Goal: Transaction & Acquisition: Download file/media

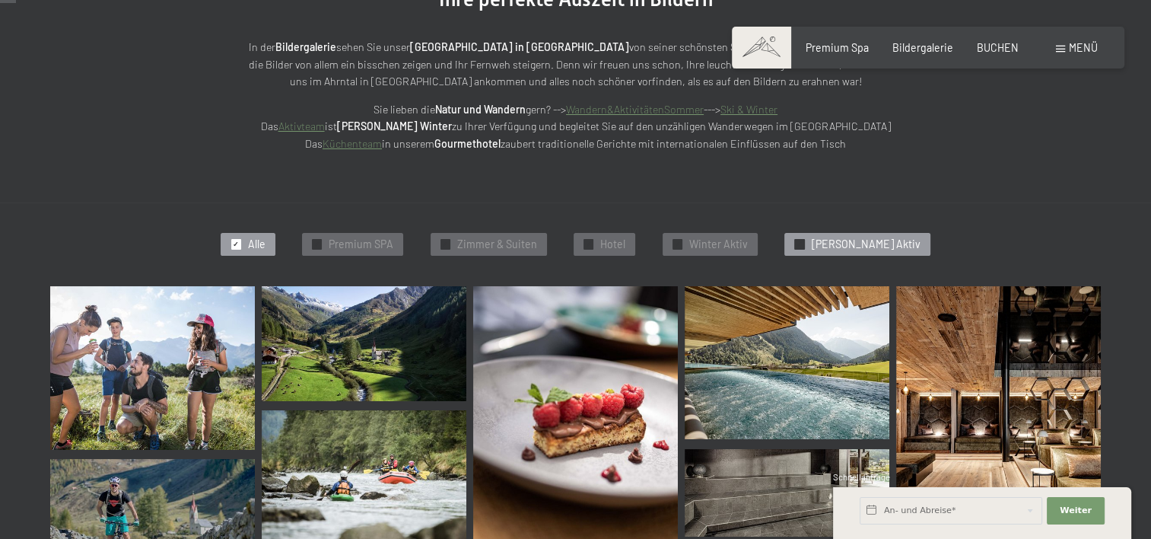
click at [876, 240] on span "Sommer Aktiv" at bounding box center [865, 244] width 109 height 15
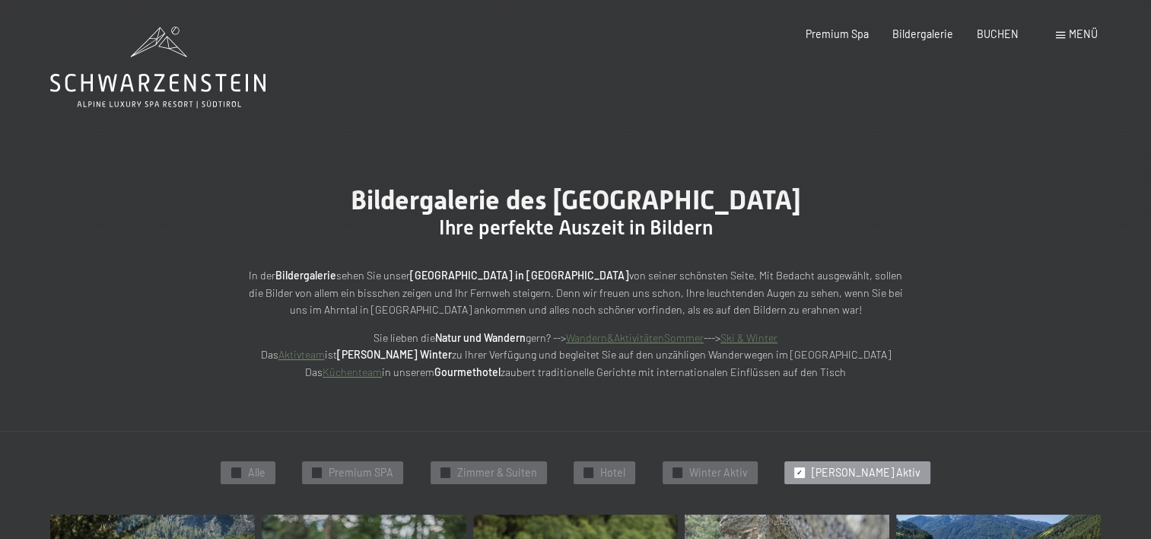
click at [151, 73] on icon at bounding box center [157, 67] width 215 height 81
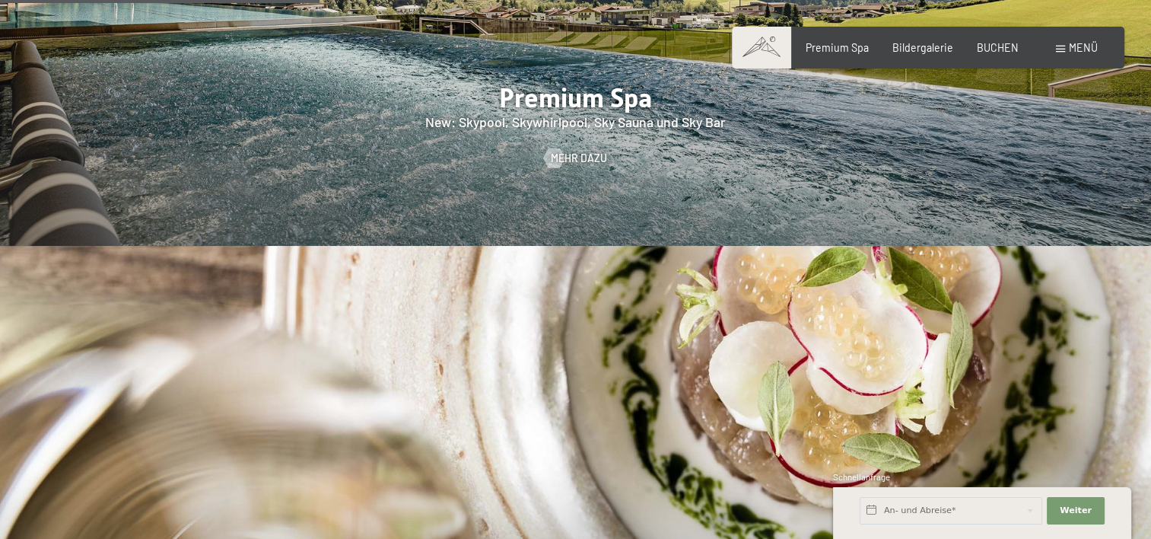
scroll to position [2435, 0]
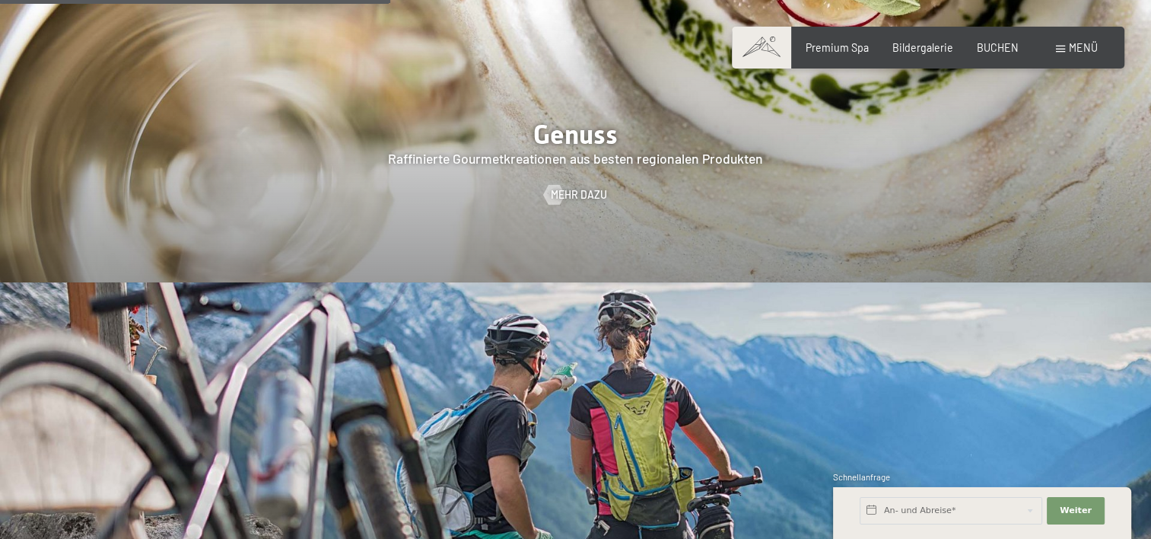
click at [1075, 46] on span "Menü" at bounding box center [1083, 47] width 29 height 13
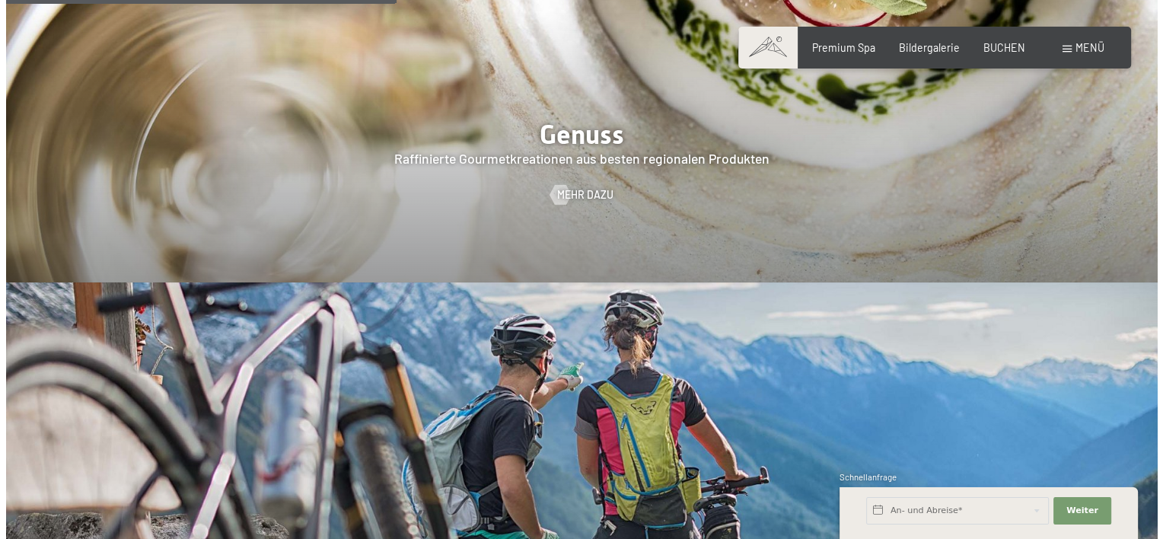
scroll to position [2444, 0]
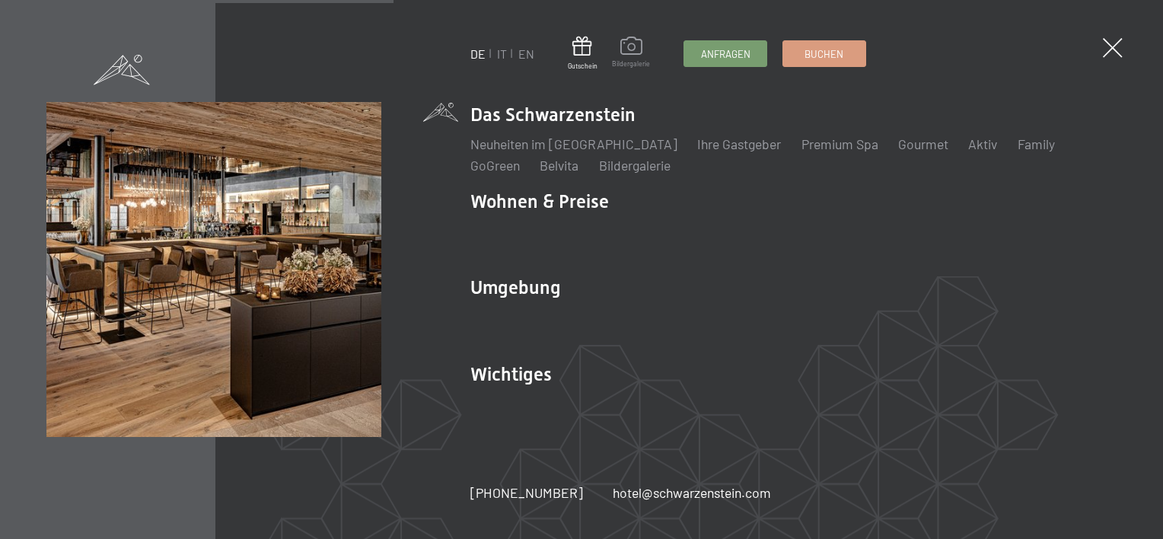
click at [620, 50] on span at bounding box center [631, 48] width 38 height 23
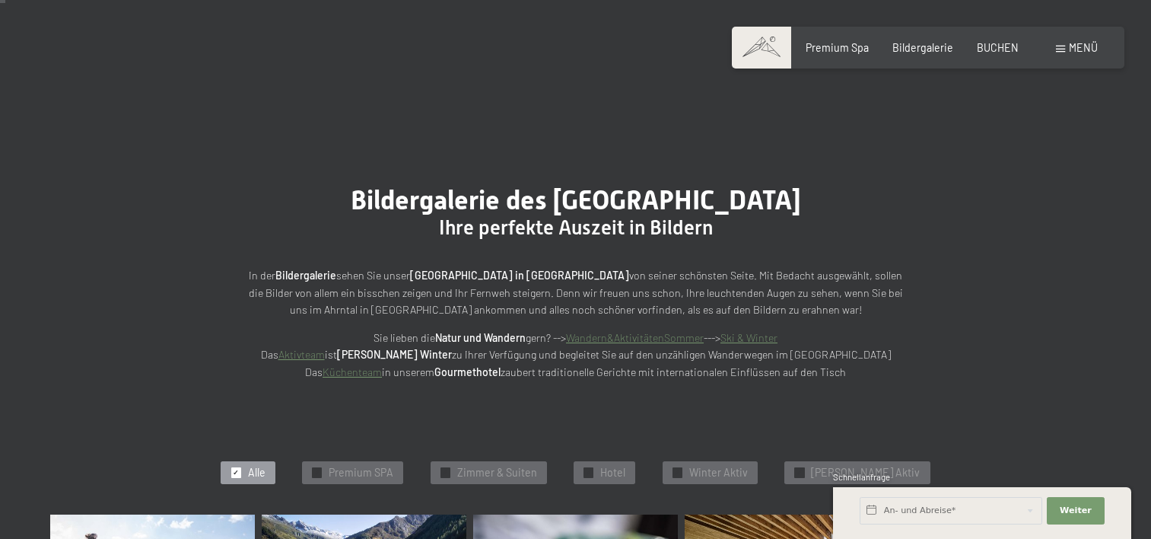
click at [325, 348] on link "Aktivteam" at bounding box center [302, 354] width 46 height 13
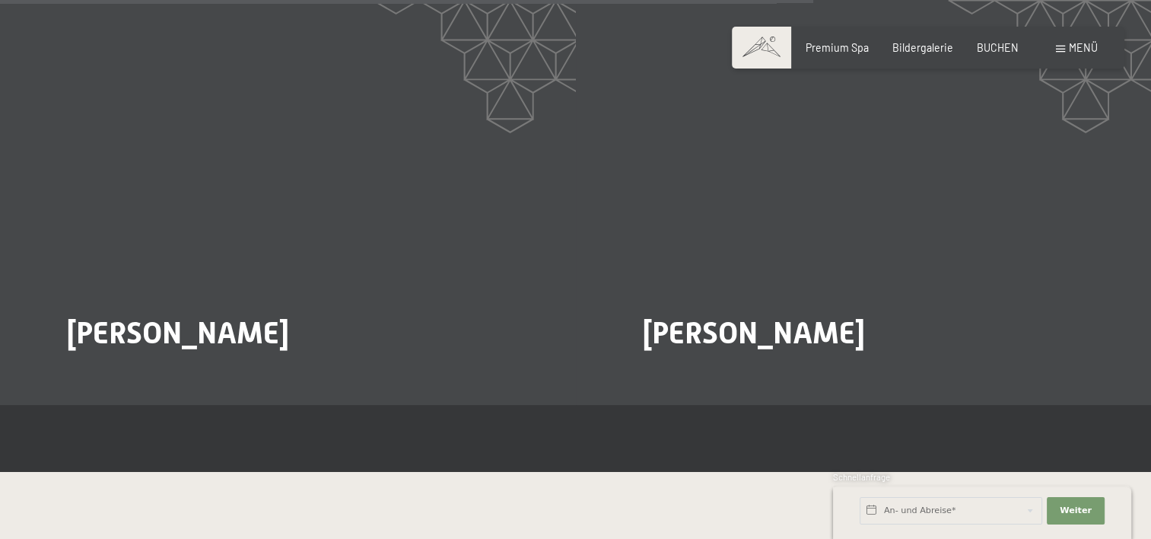
scroll to position [2587, 0]
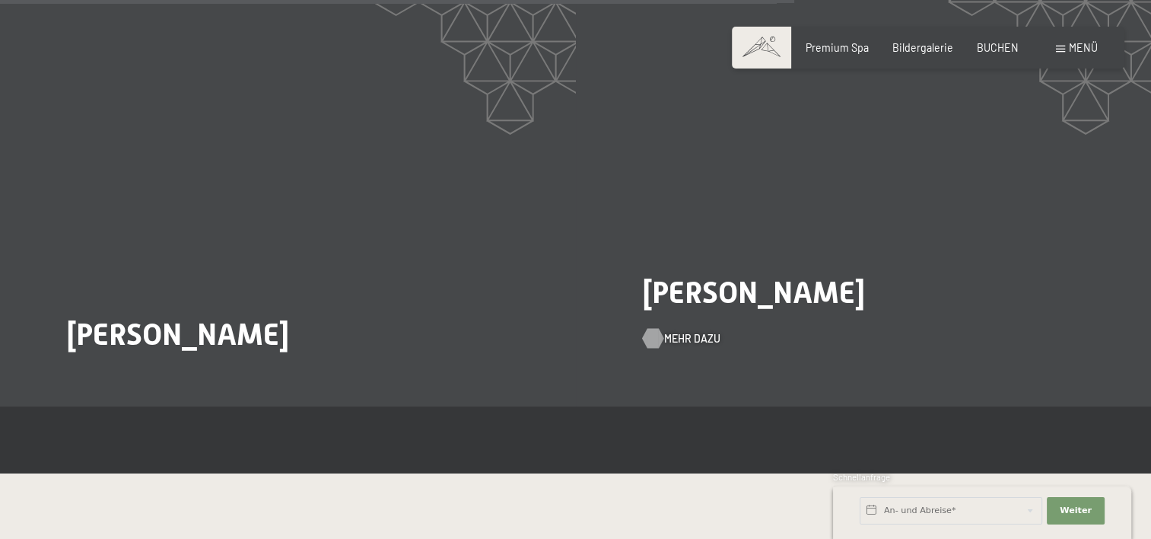
click at [686, 331] on span "Mehr dazu" at bounding box center [692, 338] width 56 height 15
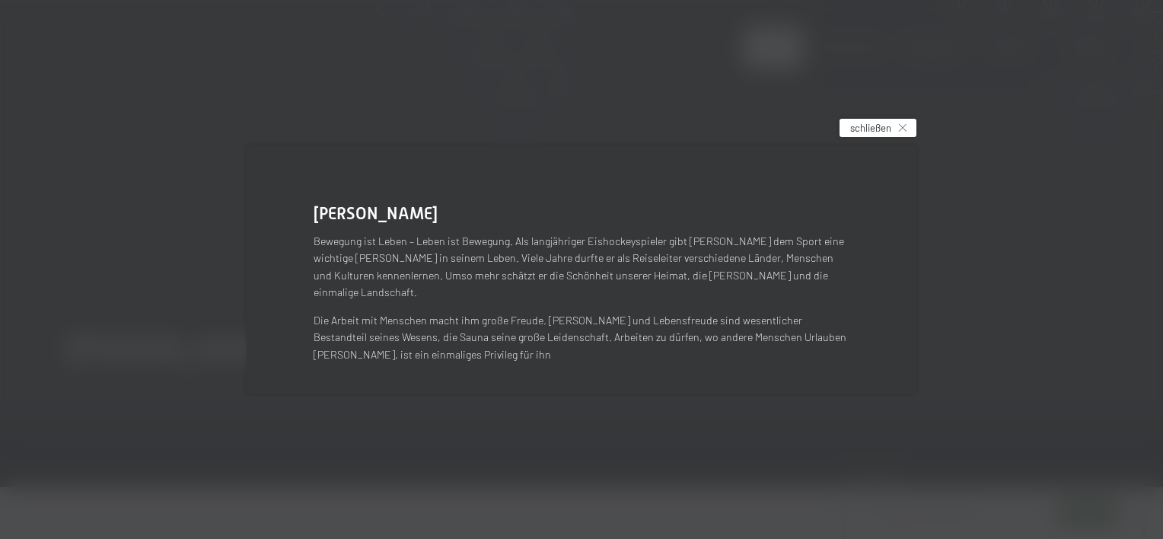
click at [858, 135] on span "schließen" at bounding box center [870, 128] width 41 height 14
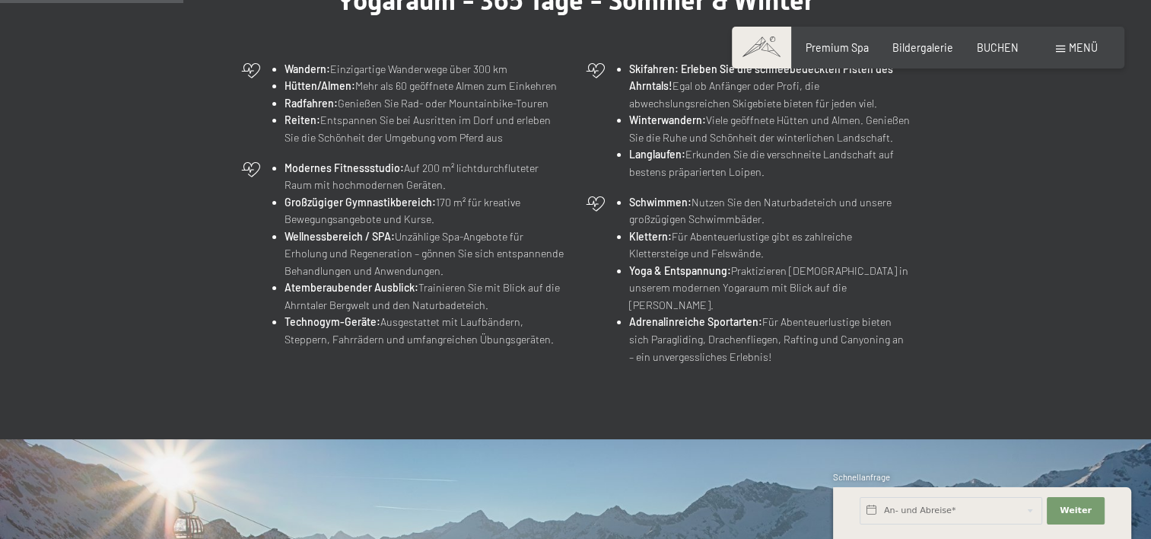
scroll to position [0, 0]
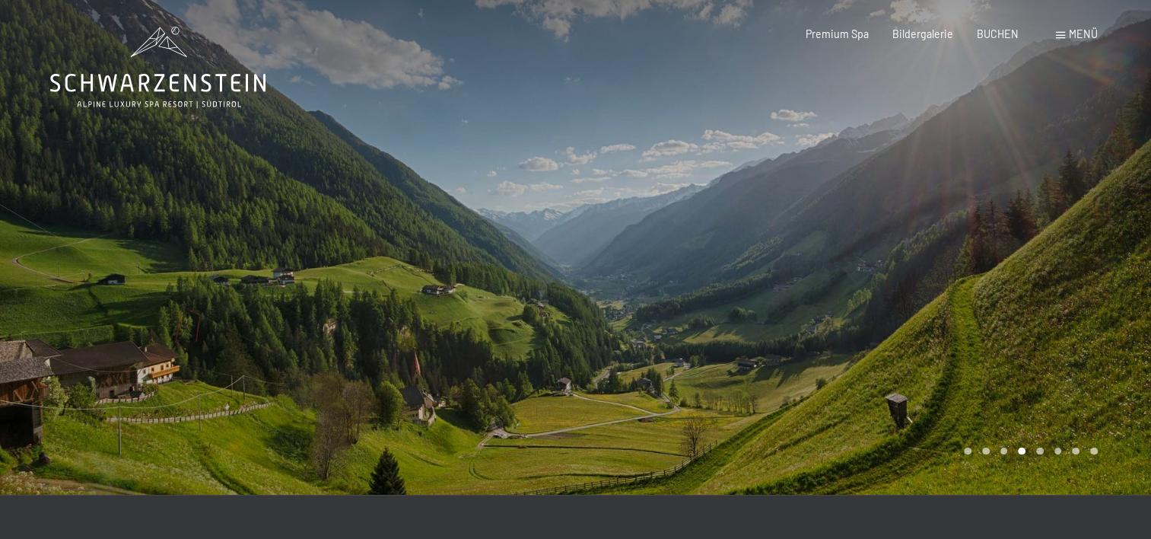
click at [164, 68] on icon at bounding box center [157, 67] width 215 height 81
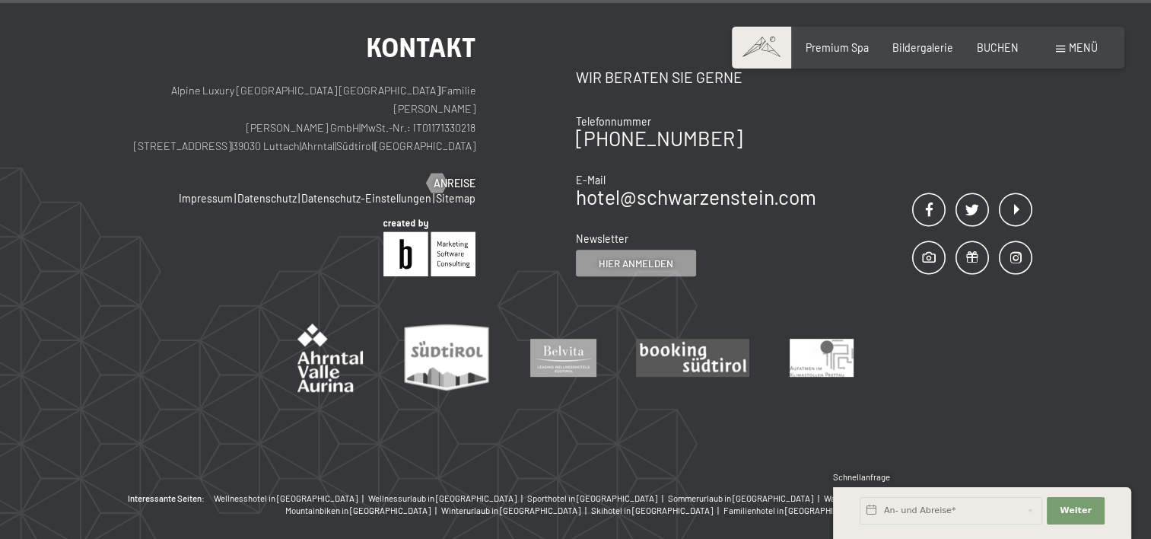
scroll to position [6492, 0]
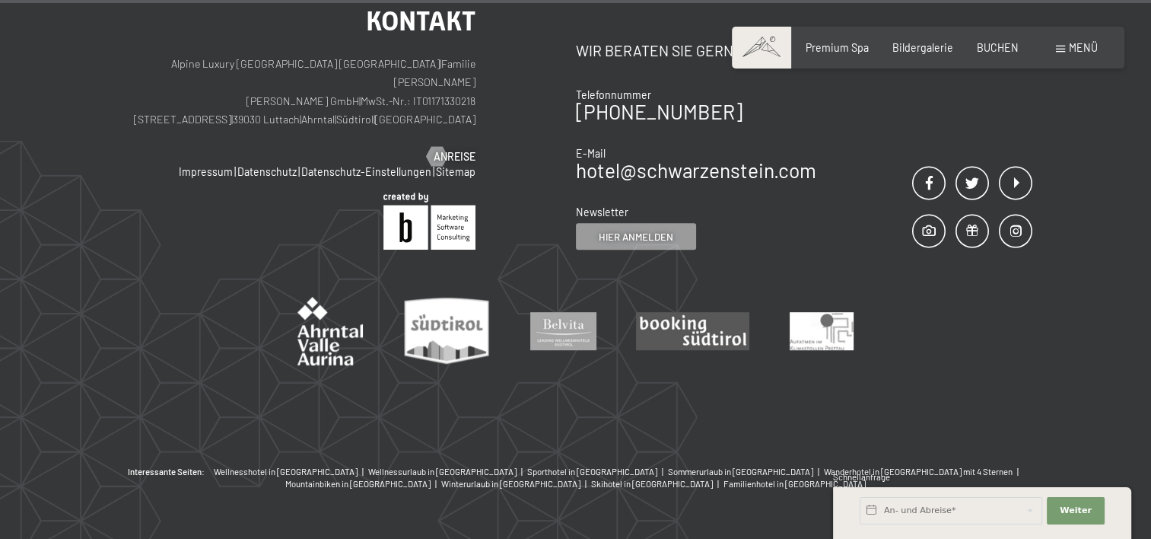
click at [1078, 46] on span "Menü" at bounding box center [1083, 47] width 29 height 13
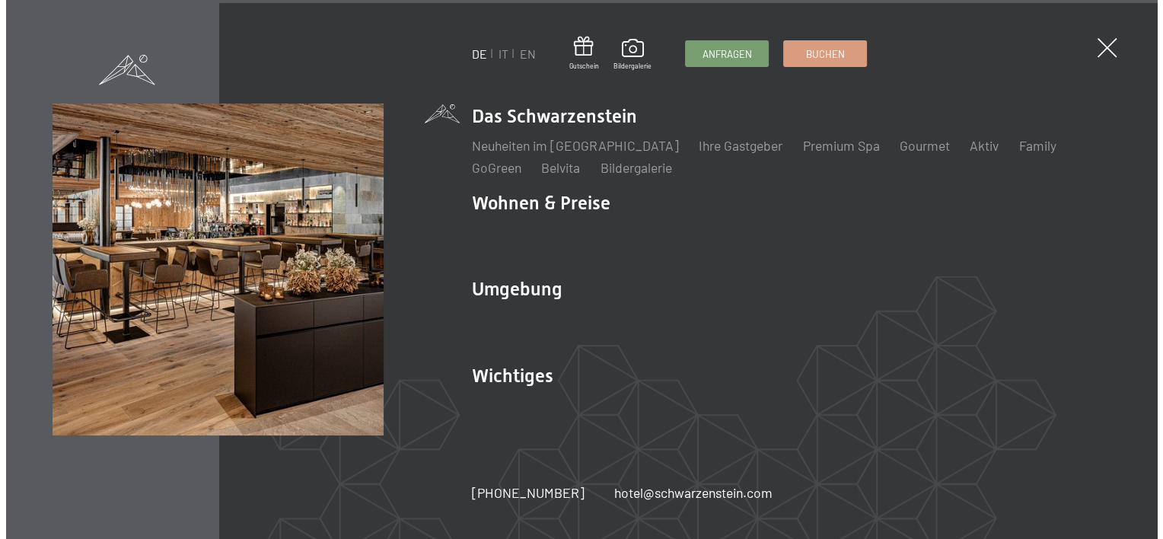
scroll to position [6529, 0]
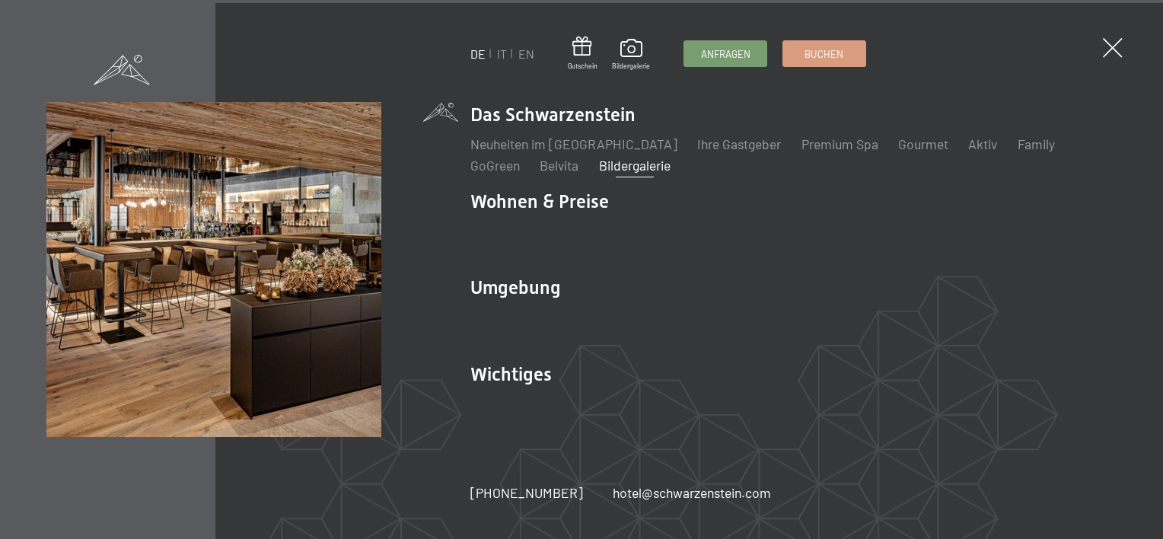
click at [599, 167] on link "Bildergalerie" at bounding box center [635, 165] width 72 height 17
click at [968, 149] on link "Aktiv" at bounding box center [982, 143] width 29 height 17
click at [522, 52] on link "EN" at bounding box center [526, 53] width 16 height 14
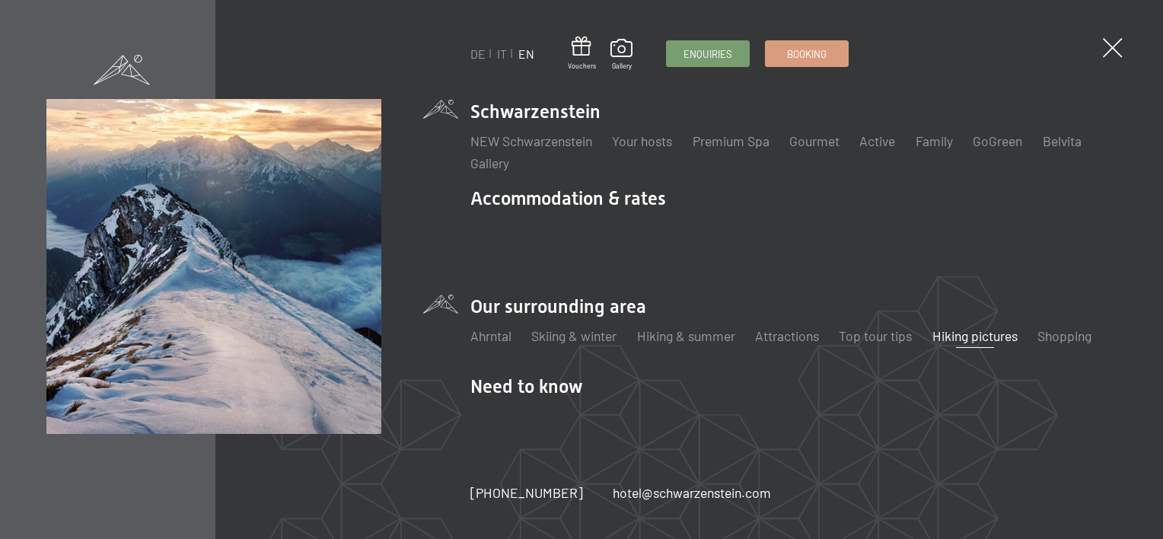
click at [985, 327] on link "Hiking pictures" at bounding box center [974, 335] width 85 height 17
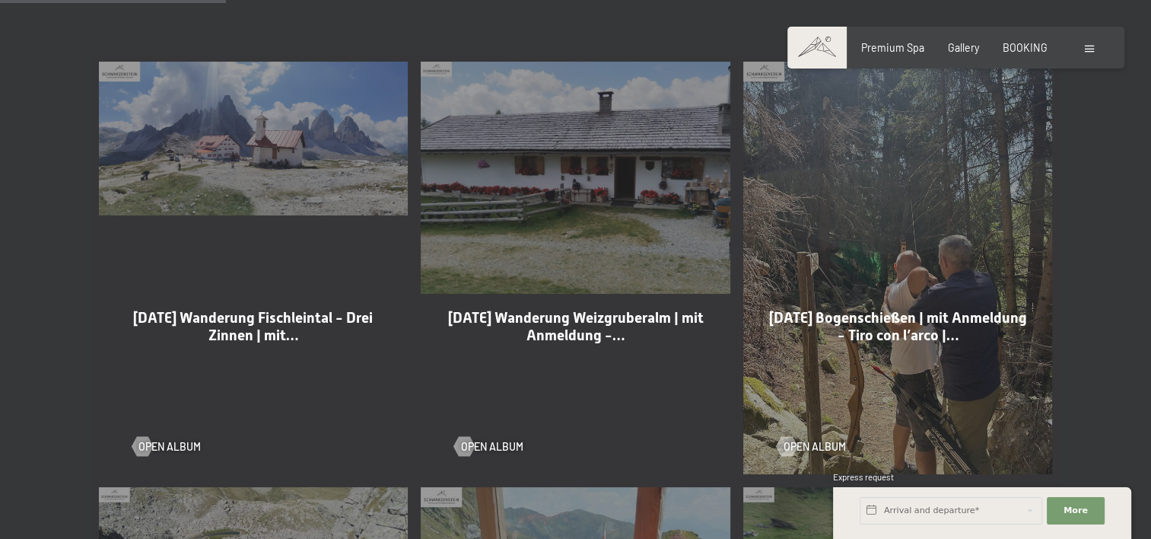
scroll to position [837, 0]
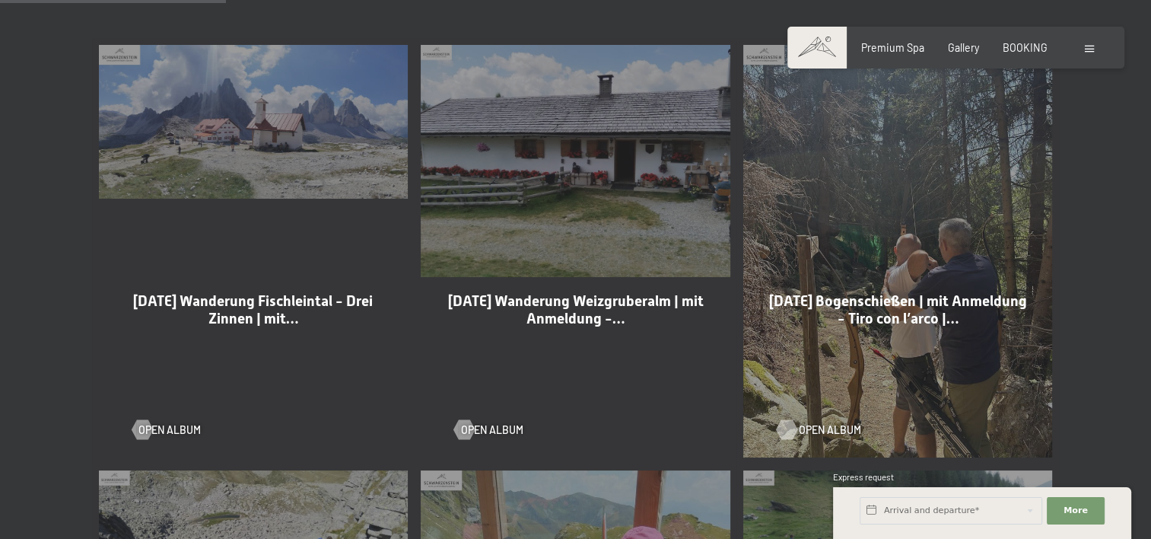
click at [815, 422] on span "open album" at bounding box center [830, 429] width 62 height 15
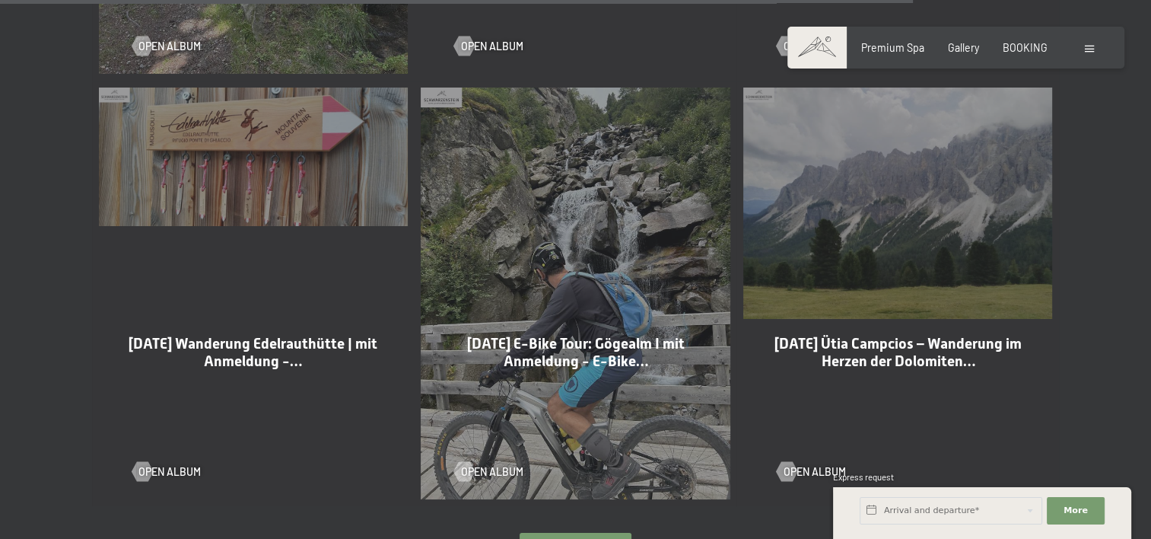
scroll to position [3576, 0]
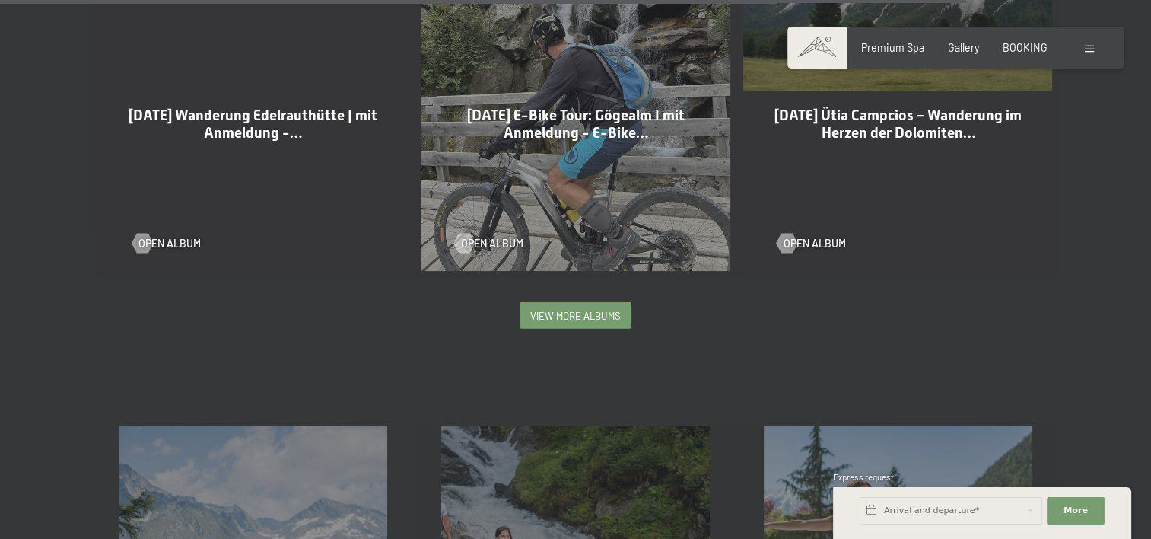
click at [602, 309] on span "View more albums" at bounding box center [575, 316] width 91 height 14
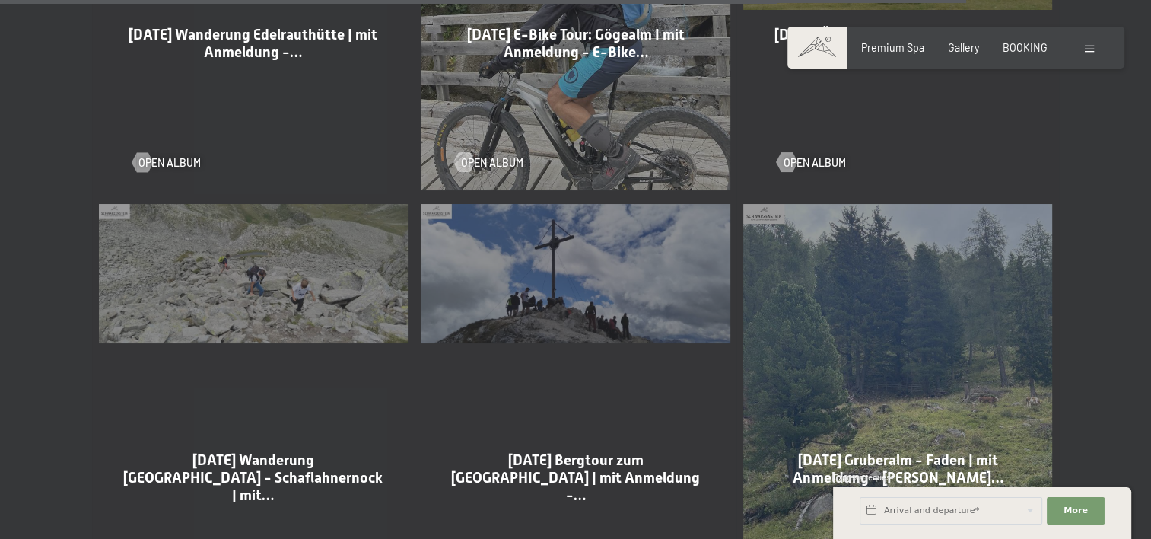
scroll to position [3729, 0]
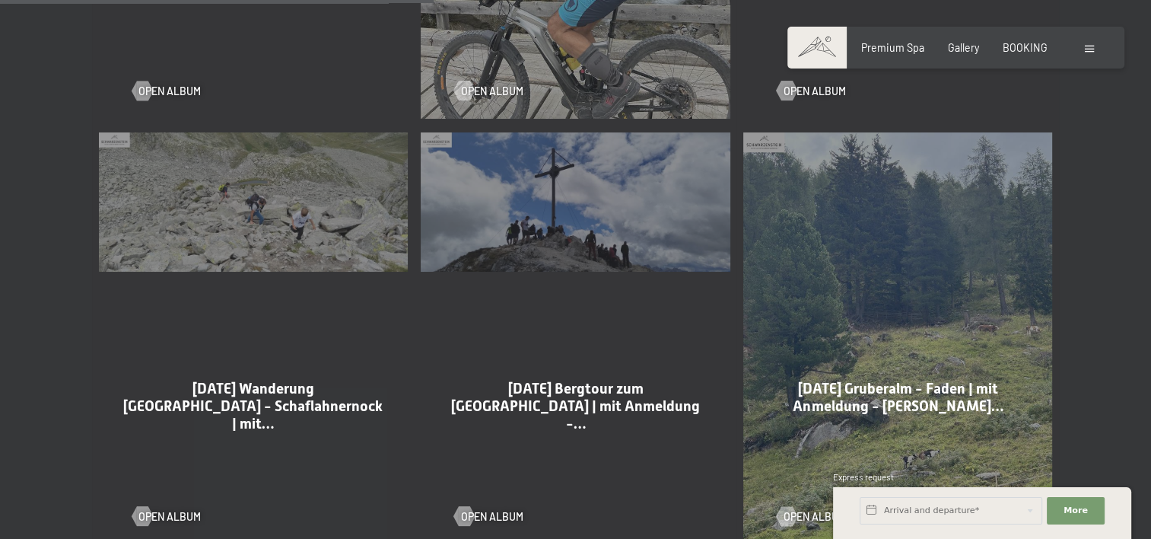
click at [572, 190] on div "31-07-2025 Bergtour zum Dürrenstein | mit Anmeldung -… open album" at bounding box center [576, 338] width 323 height 425
click at [496, 509] on span "open album" at bounding box center [507, 516] width 62 height 15
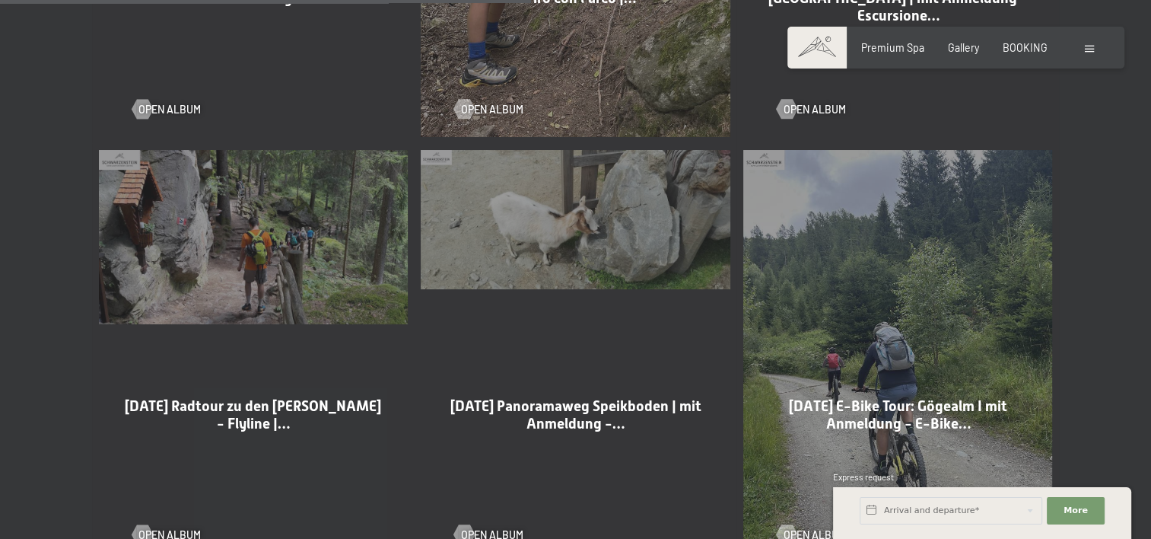
scroll to position [4566, 0]
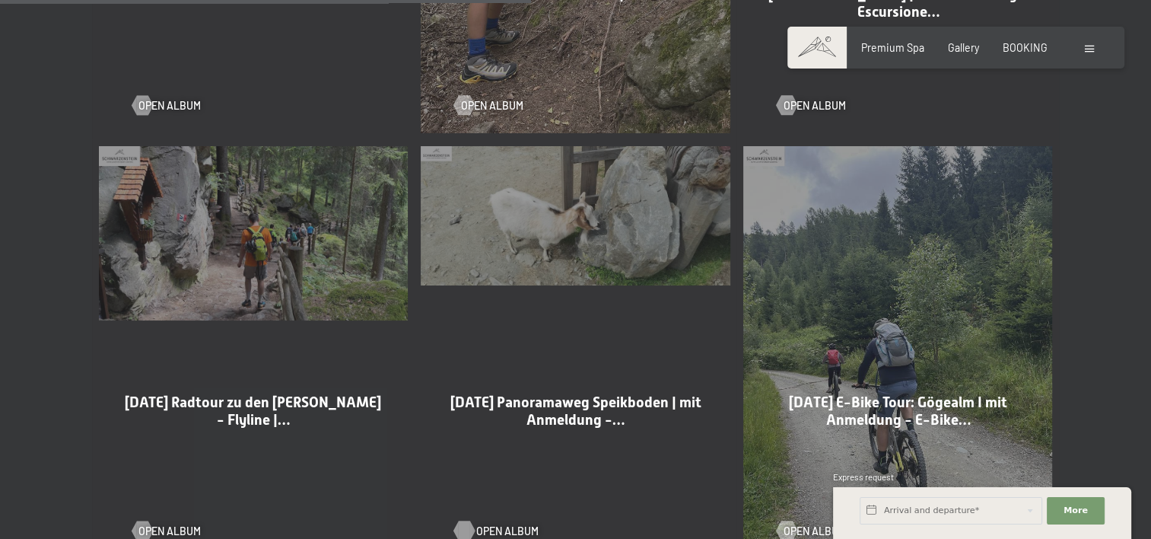
click at [495, 524] on span "open album" at bounding box center [507, 531] width 62 height 15
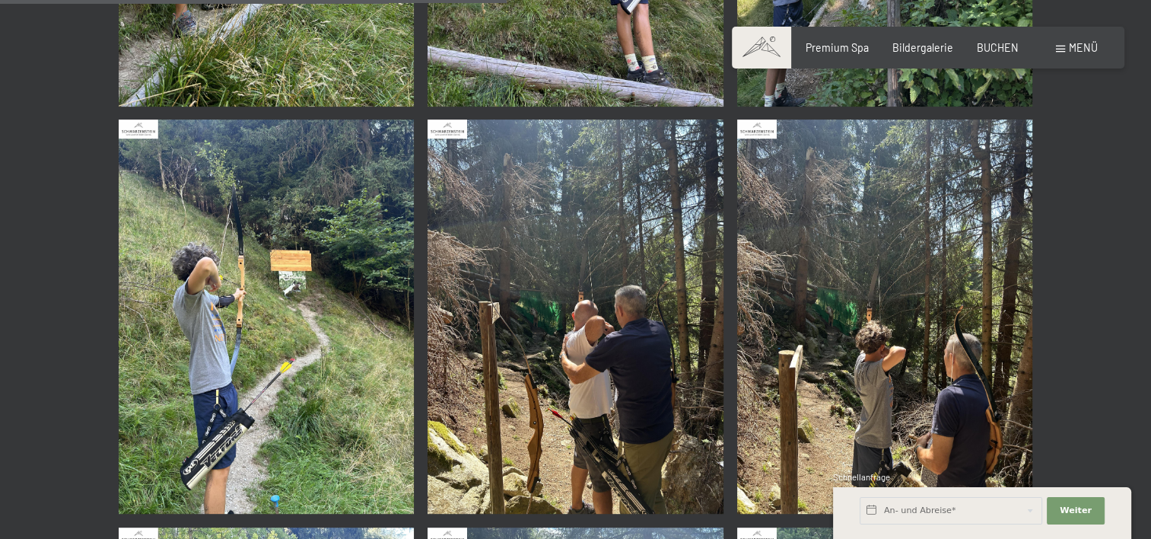
scroll to position [1065, 0]
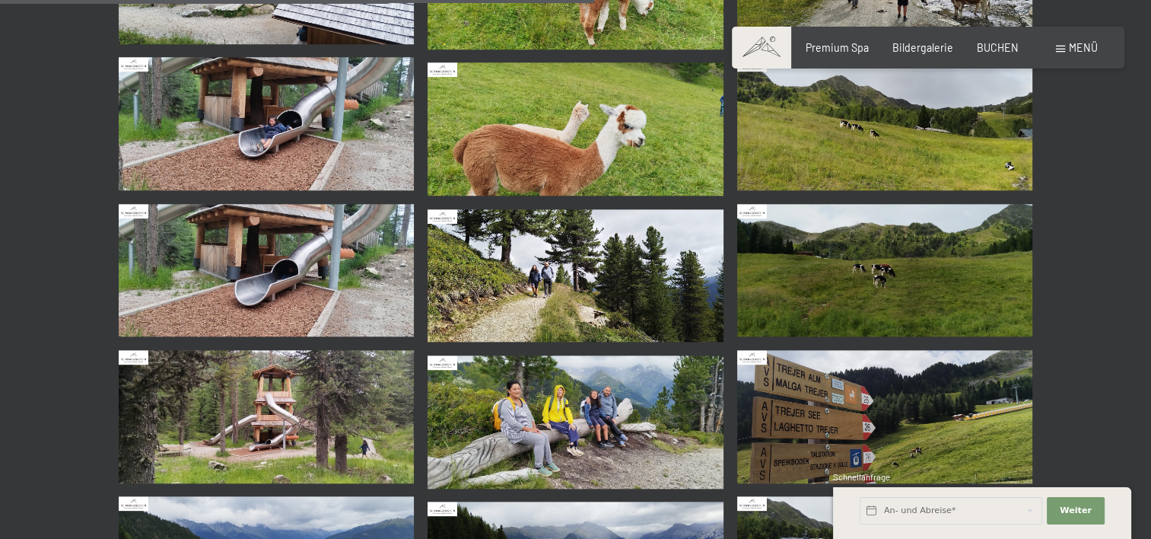
scroll to position [1750, 0]
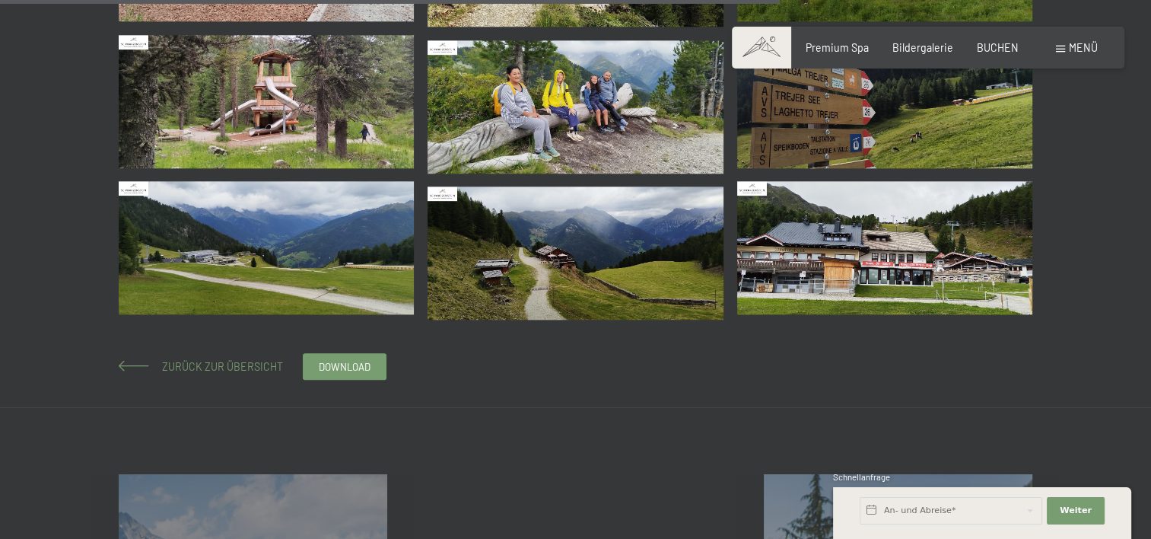
click at [145, 365] on span at bounding box center [134, 366] width 30 height 11
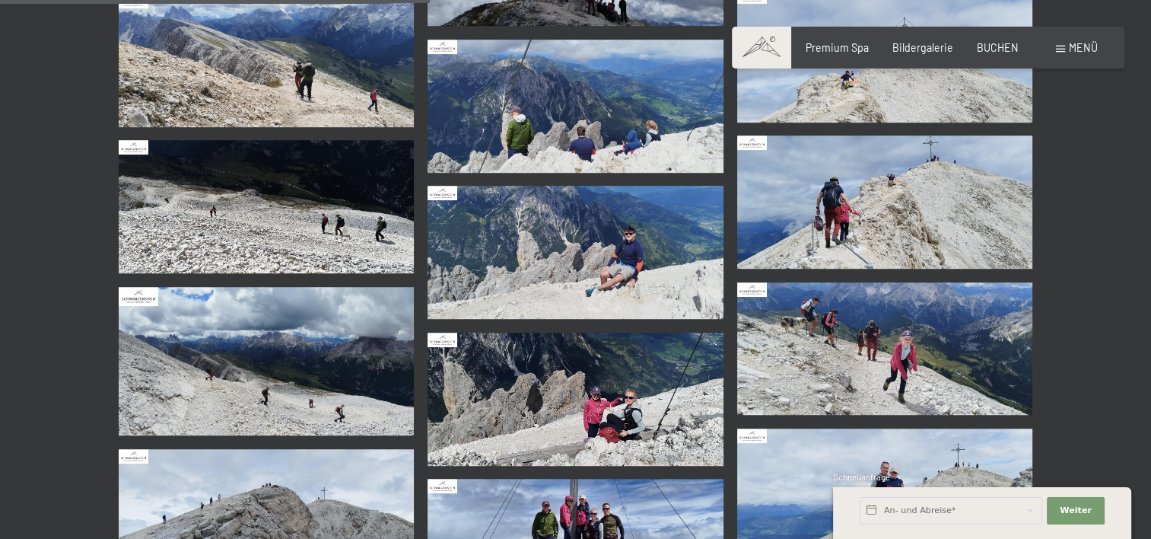
scroll to position [533, 0]
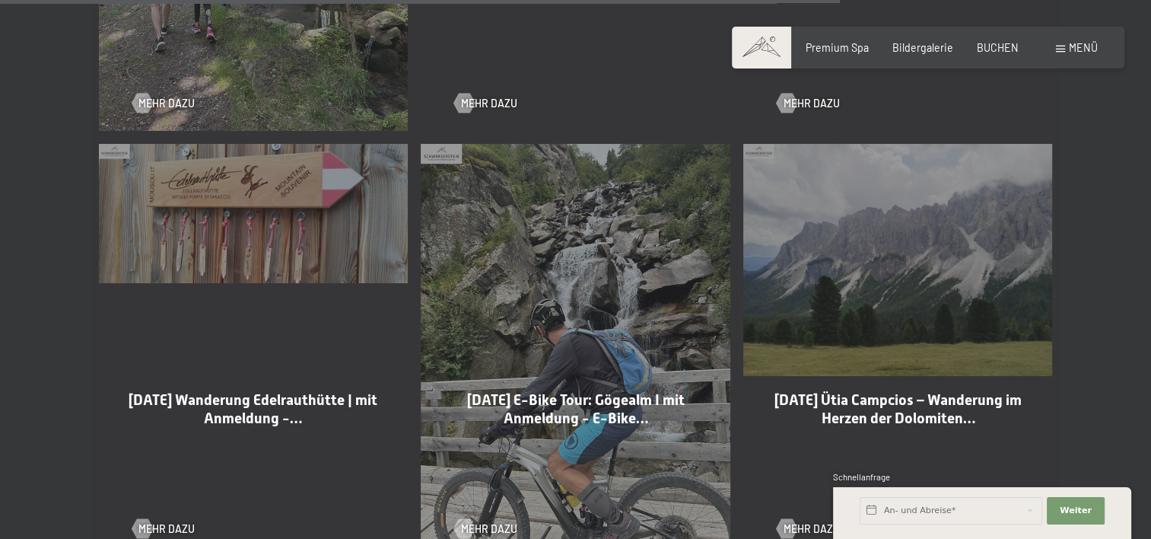
scroll to position [3653, 0]
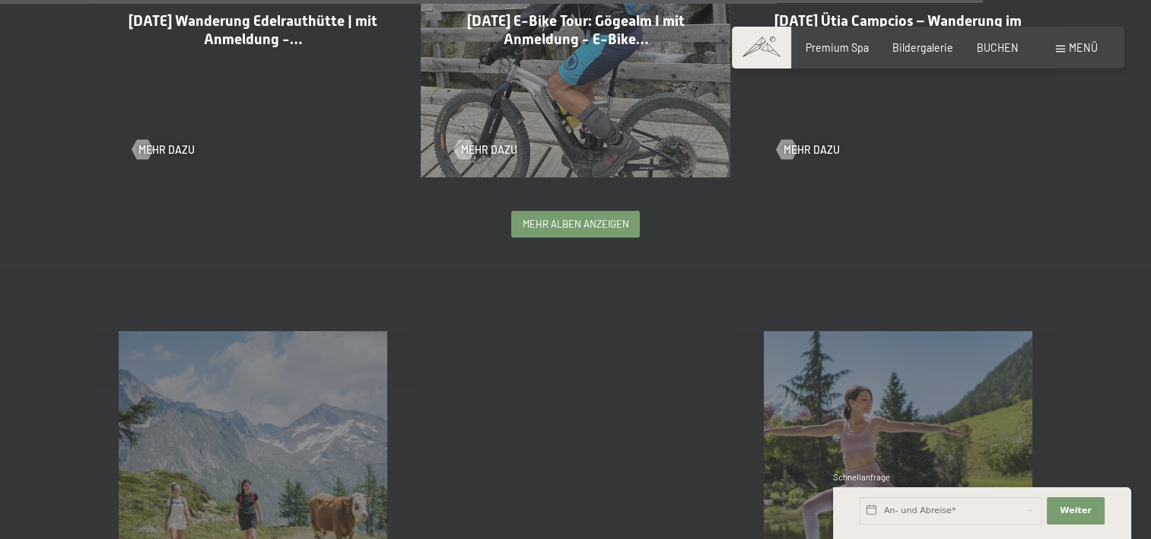
click at [597, 225] on span "mehr Alben anzeigen" at bounding box center [576, 224] width 107 height 14
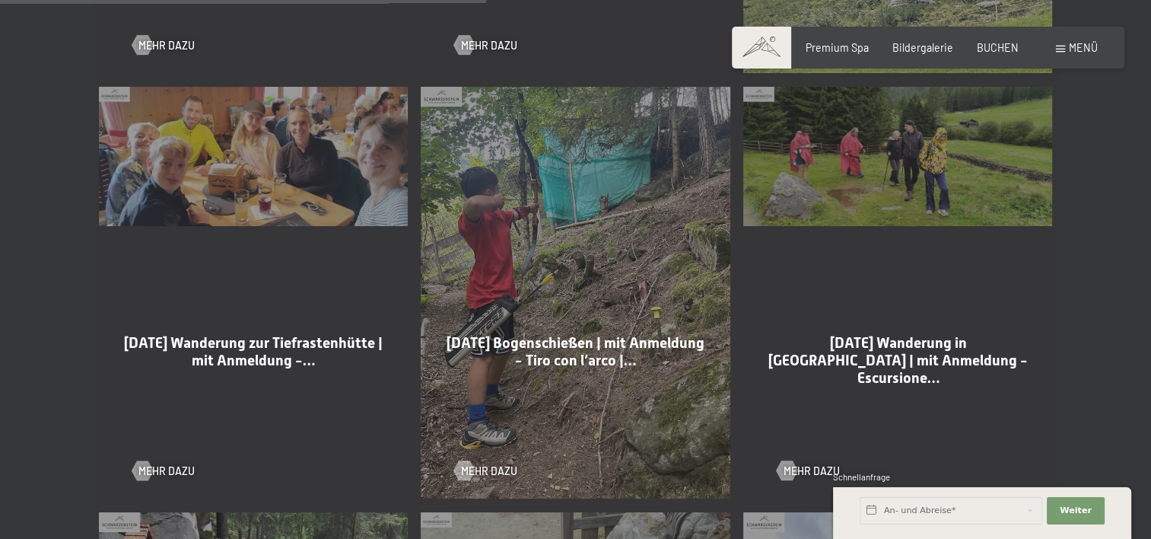
scroll to position [4185, 0]
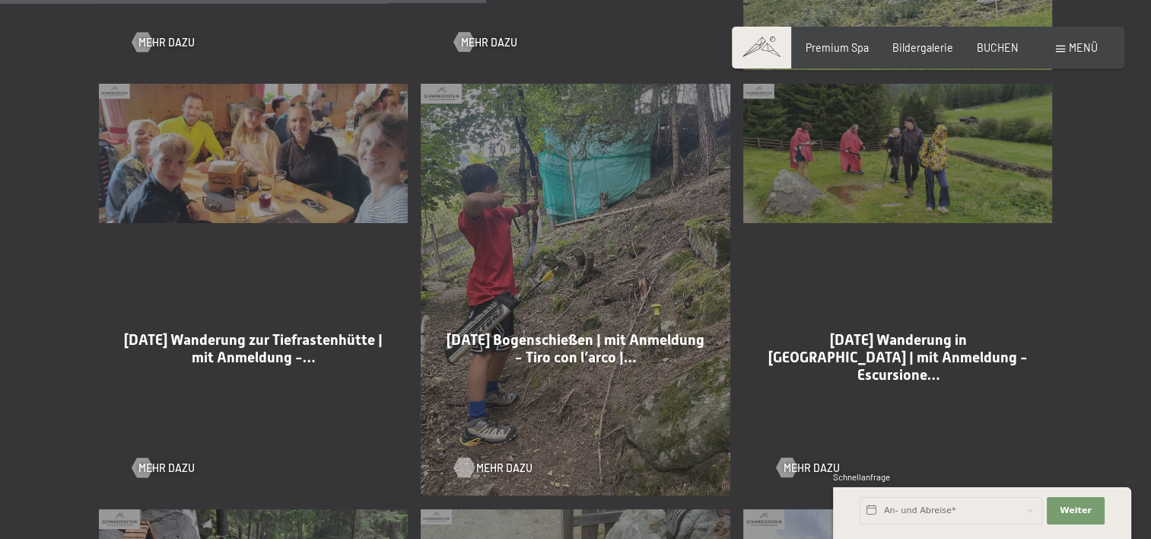
click at [494, 463] on span "Mehr dazu" at bounding box center [504, 467] width 56 height 15
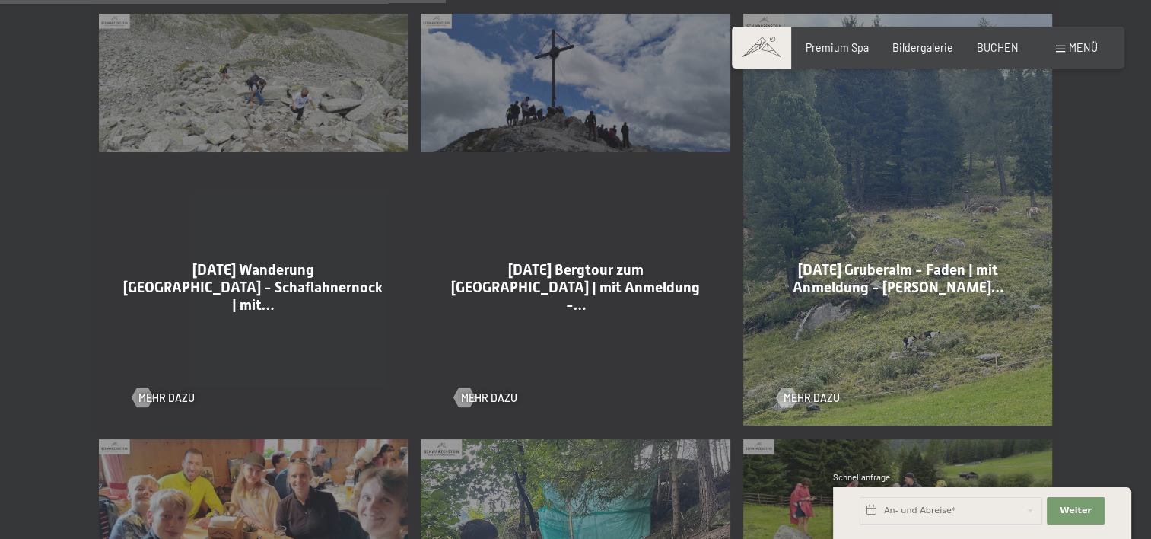
scroll to position [3805, 0]
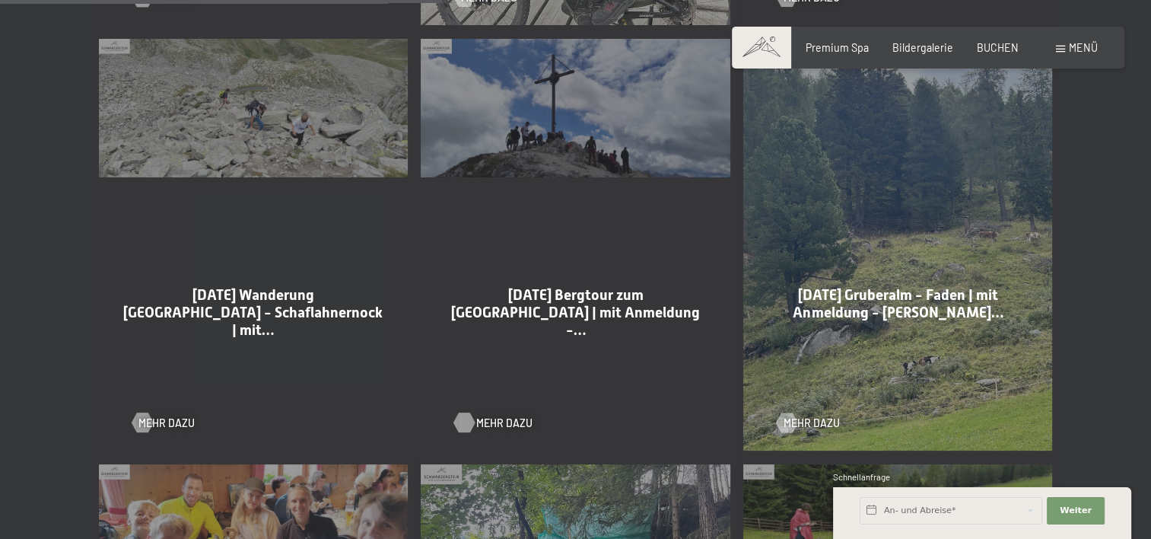
click at [478, 422] on span "Mehr dazu" at bounding box center [504, 422] width 56 height 15
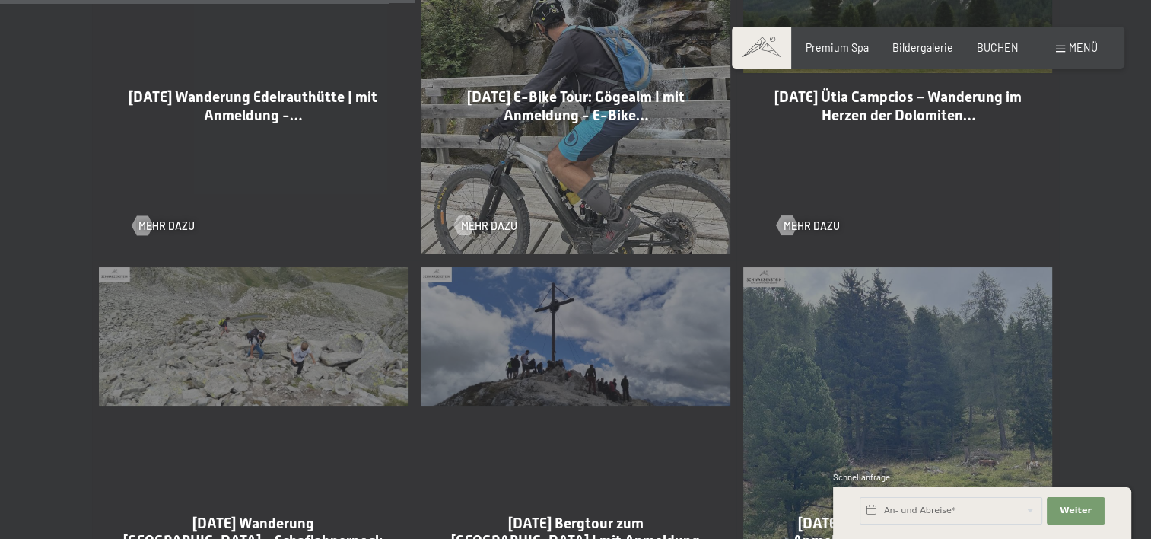
scroll to position [3500, 0]
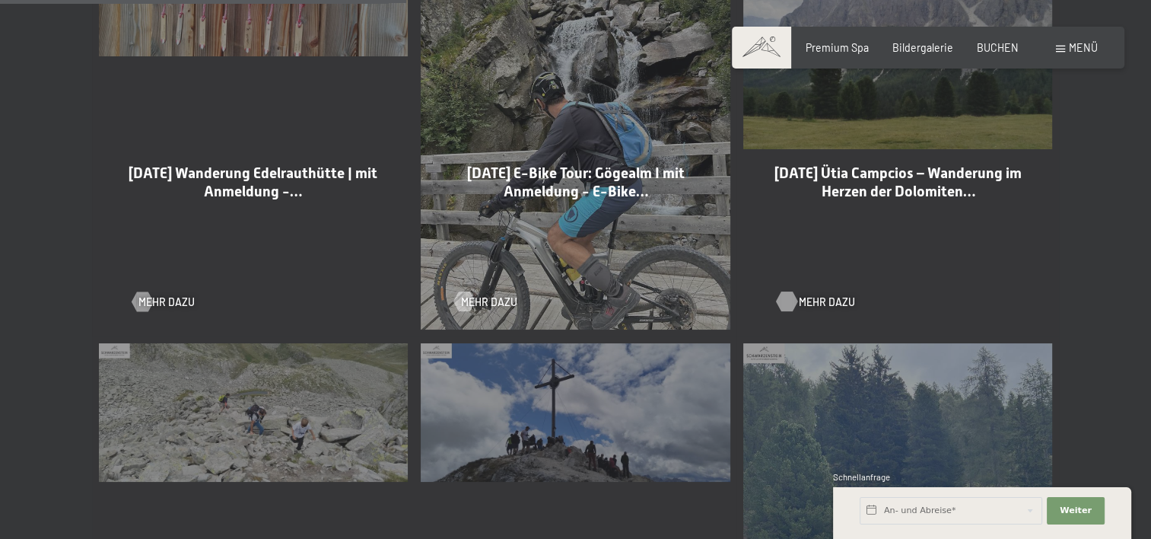
click at [812, 304] on span "Mehr dazu" at bounding box center [827, 301] width 56 height 15
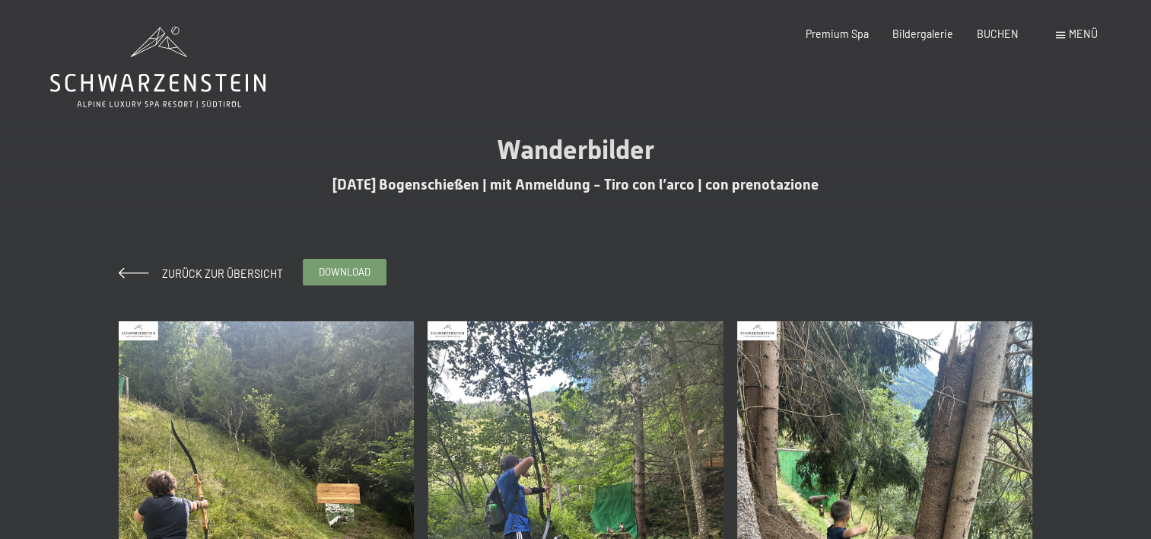
click at [336, 272] on span "download" at bounding box center [345, 272] width 52 height 14
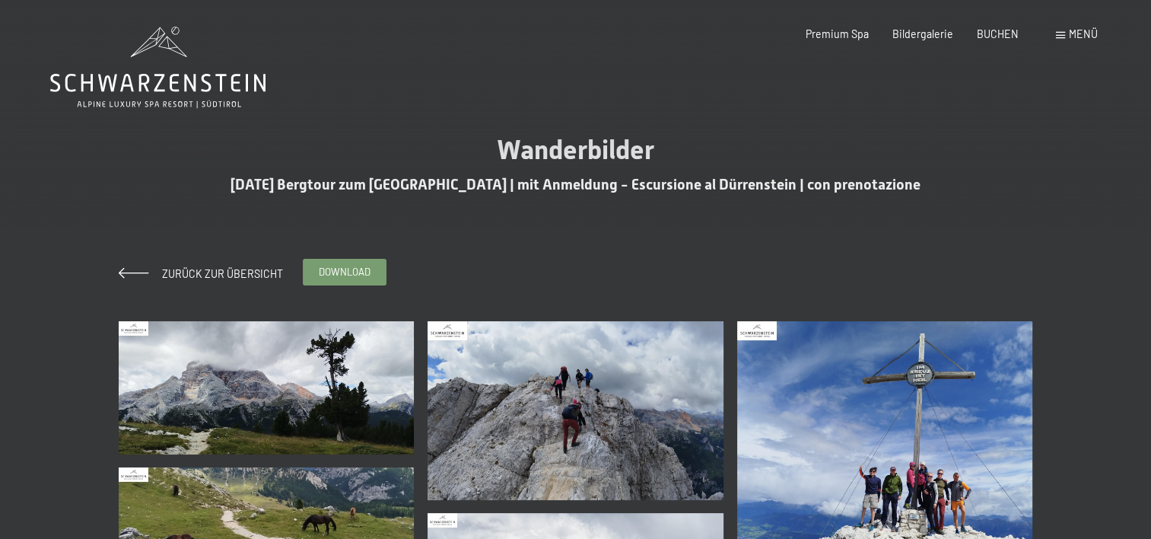
click at [353, 274] on span "download" at bounding box center [345, 272] width 52 height 14
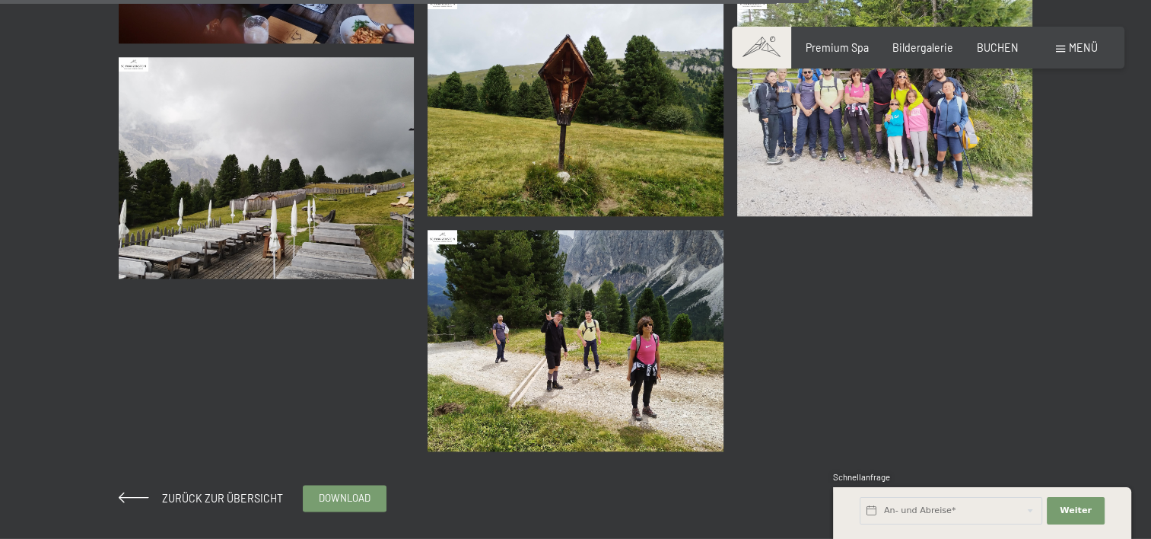
scroll to position [1978, 0]
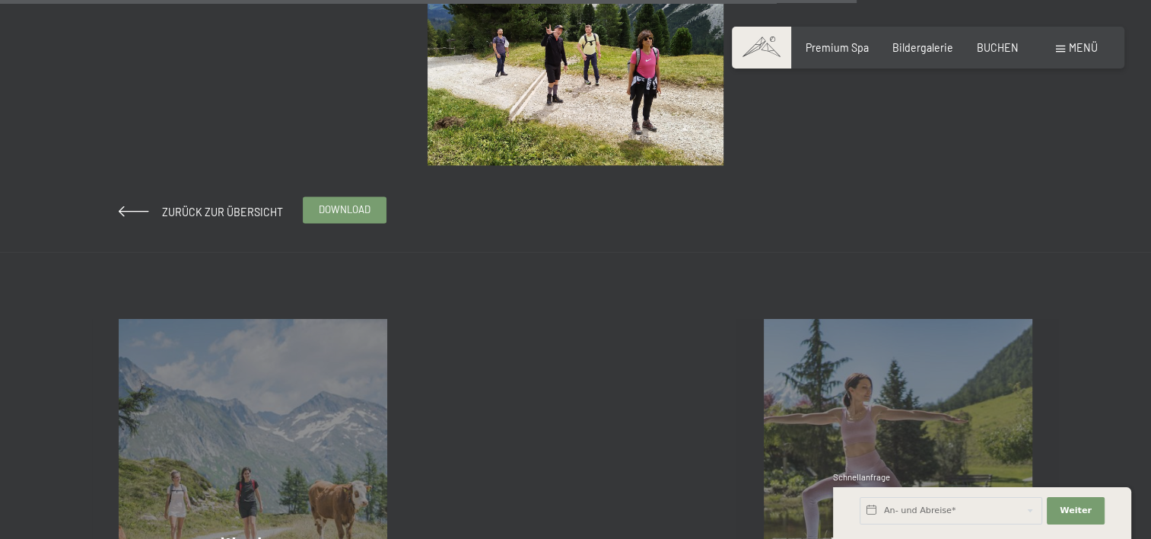
click at [331, 211] on span "download" at bounding box center [345, 209] width 52 height 14
